Goal: Information Seeking & Learning: Learn about a topic

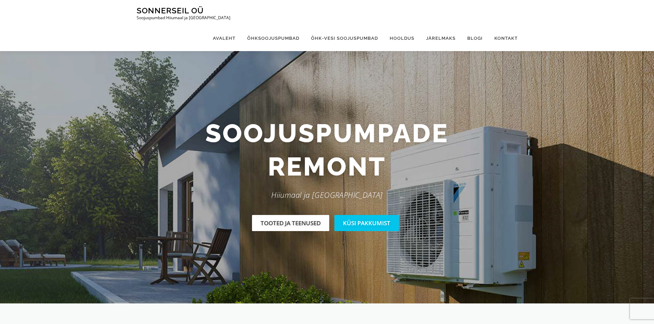
click at [285, 220] on link "Tooted ja teenused" at bounding box center [290, 223] width 77 height 16
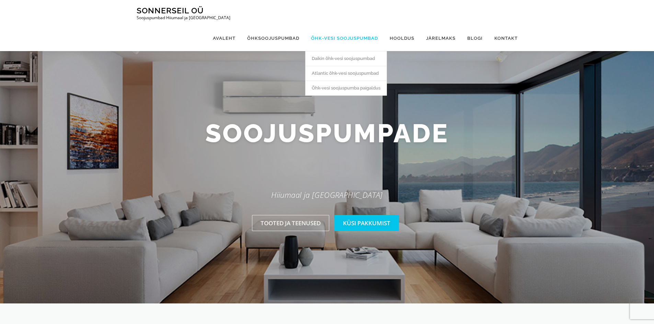
click at [349, 25] on link "Õhk-vesi soojuspumbad" at bounding box center [344, 38] width 79 height 26
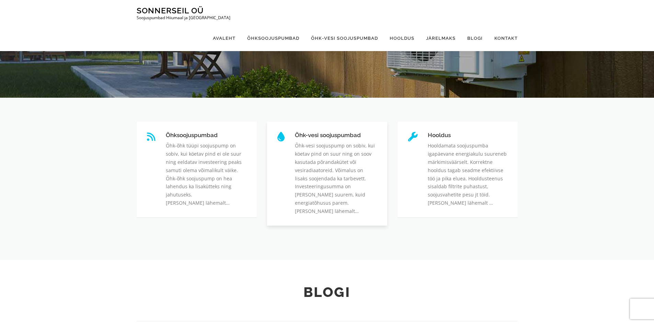
scroll to position [240, 0]
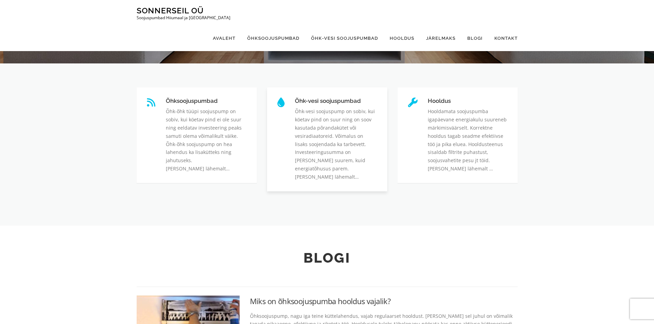
click at [295, 98] on link "Õhk-vesi soojuspumbad" at bounding box center [295, 98] width 0 height 0
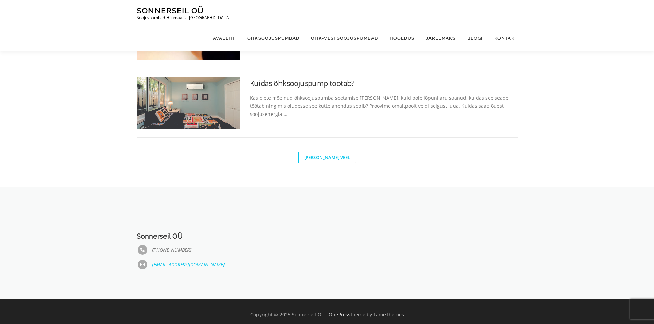
scroll to position [535, 0]
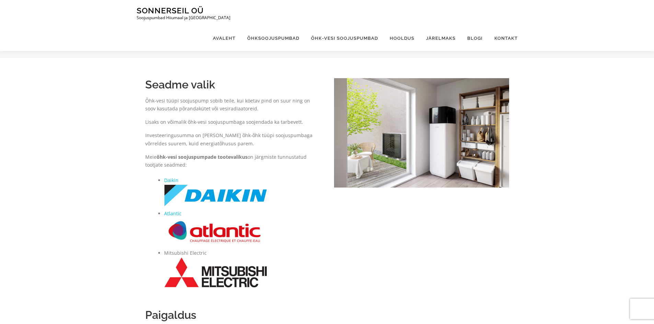
click at [428, 131] on img at bounding box center [421, 133] width 175 height 110
